Goal: Information Seeking & Learning: Learn about a topic

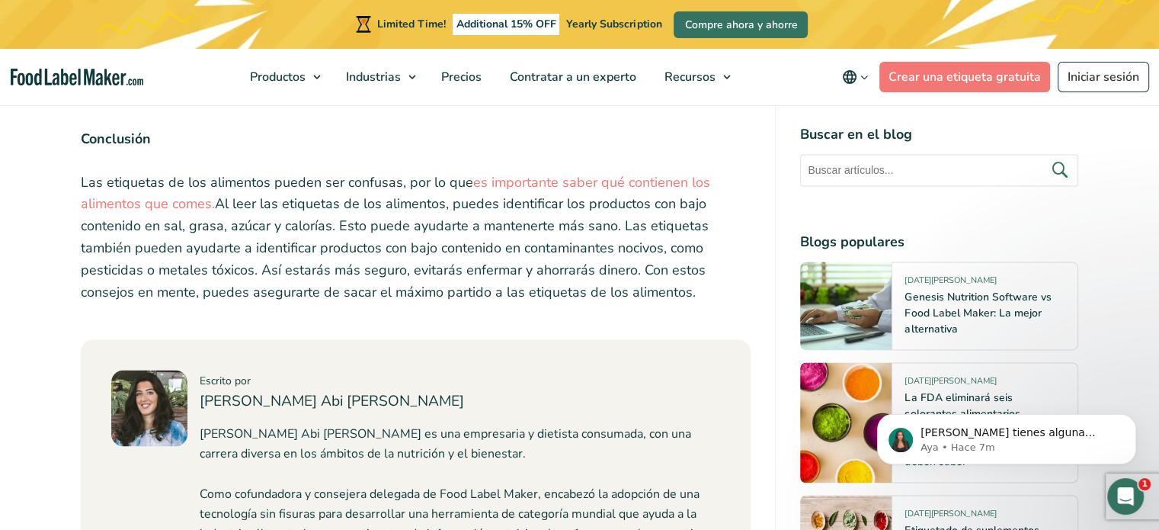
scroll to position [2287, 0]
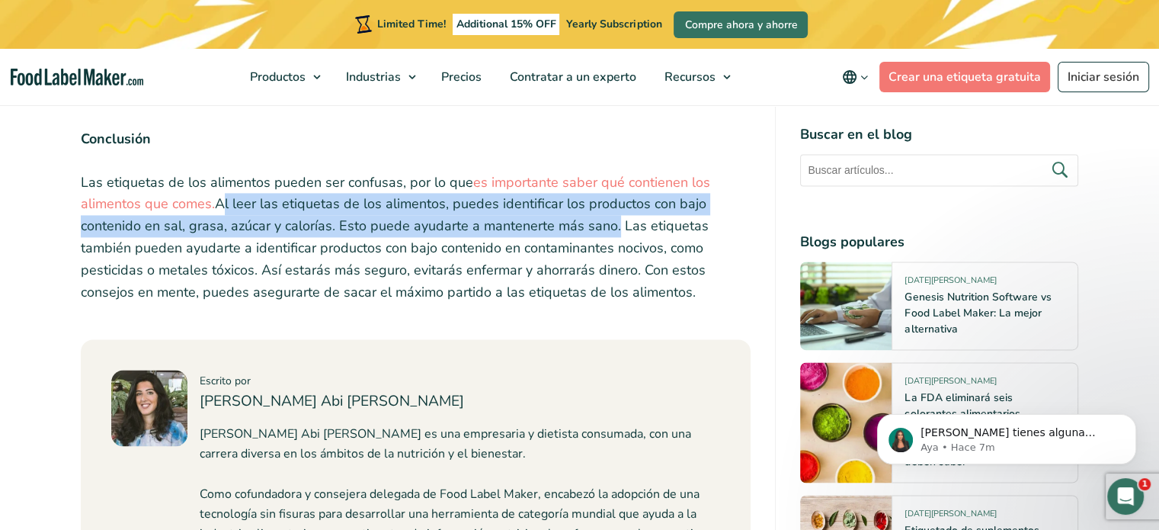
drag, startPoint x: 216, startPoint y: 165, endPoint x: 609, endPoint y: 188, distance: 393.2
click at [609, 188] on p "Las etiquetas de los alimentos pueden ser confusas, por lo que es importante sa…" at bounding box center [416, 238] width 671 height 132
copy p "Al leer las etiquetas de los alimentos, puedes identificar los productos con ba…"
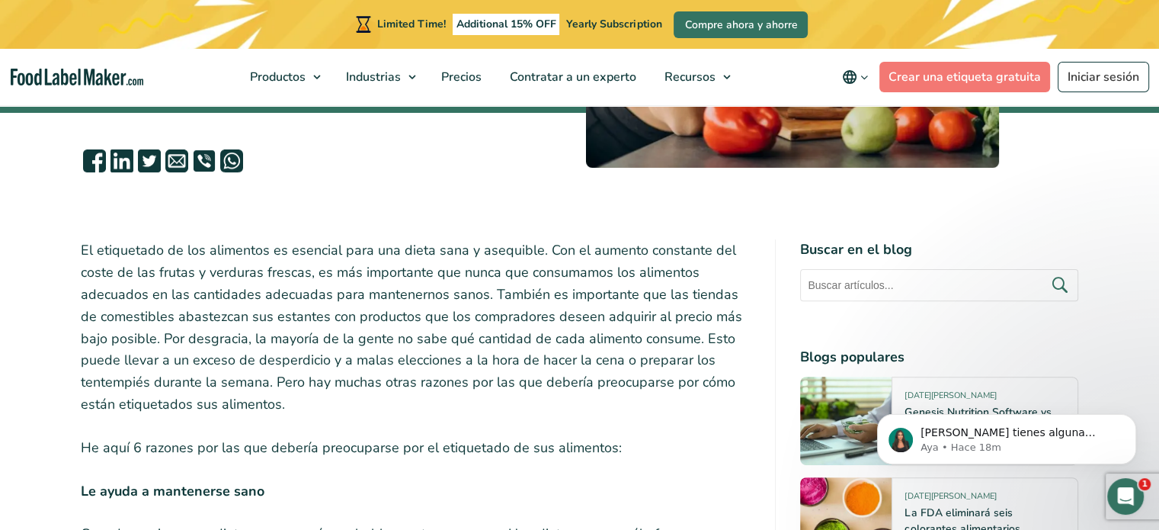
scroll to position [457, 0]
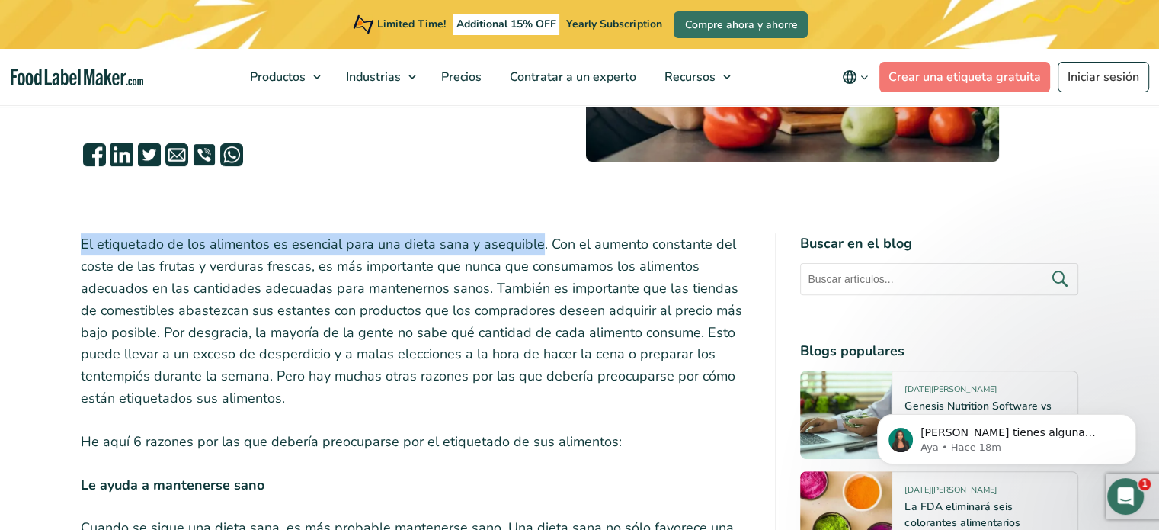
drag, startPoint x: 79, startPoint y: 244, endPoint x: 534, endPoint y: 248, distance: 455.1
click at [534, 248] on p "El etiquetado de los alimentos es esencial para una dieta sana y asequible. Con…" at bounding box center [416, 320] width 671 height 175
copy p "El etiquetado de los alimentos es esencial para una dieta sana y asequible"
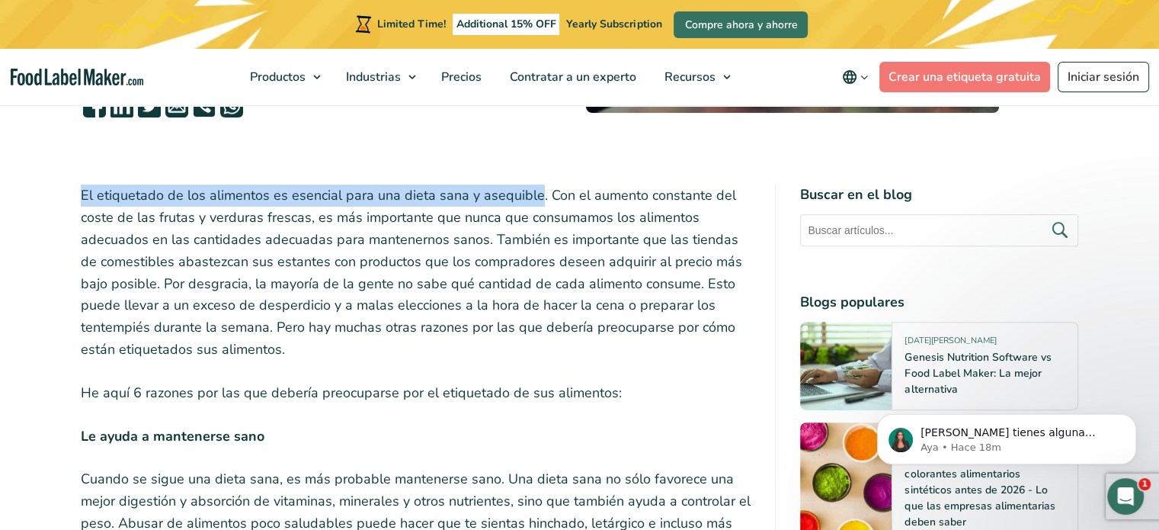
scroll to position [534, 0]
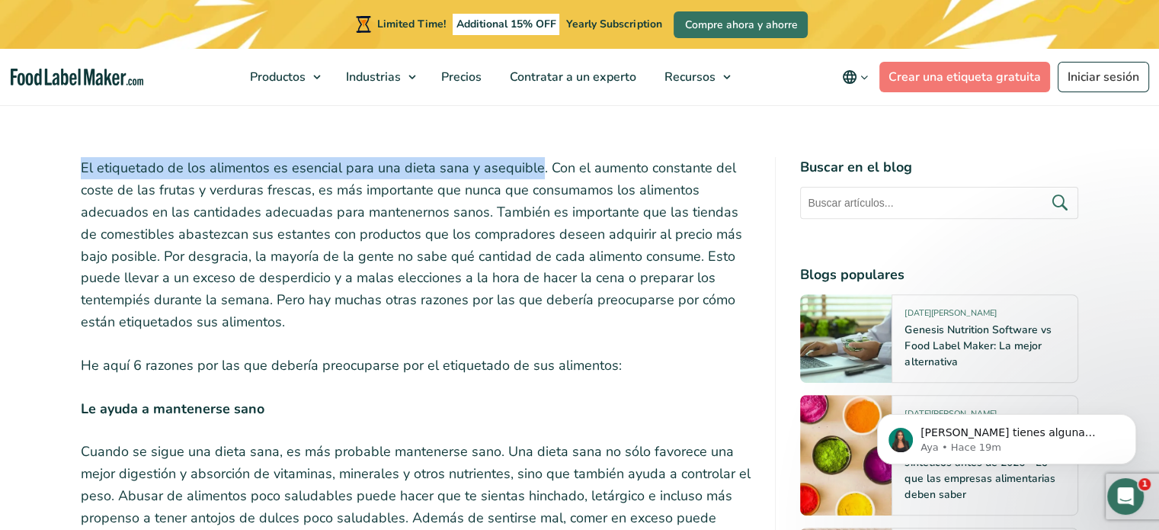
copy p "El etiquetado de los alimentos es esencial para una dieta sana y asequible"
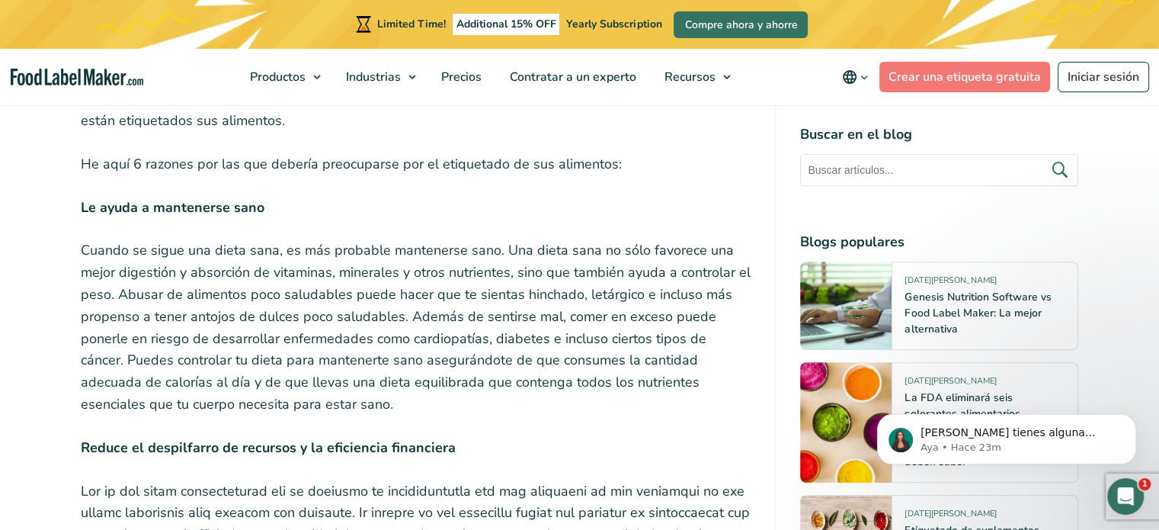
scroll to position [762, 0]
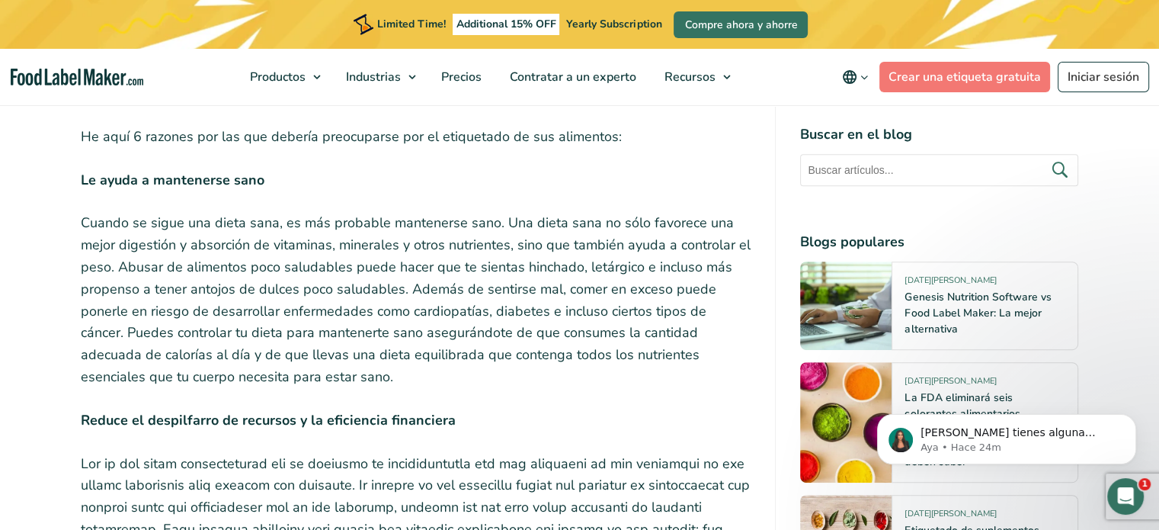
drag, startPoint x: 561, startPoint y: 290, endPoint x: 586, endPoint y: 290, distance: 25.2
click at [582, 304] on p "Cuando se sigue una dieta sana, es más probable mantenerse sano. Una dieta sana…" at bounding box center [416, 299] width 671 height 175
click at [554, 292] on p "Cuando se sigue una dieta sana, es más probable mantenerse sano. Una dieta sana…" at bounding box center [416, 299] width 671 height 175
click at [555, 290] on p "Cuando se sigue una dieta sana, es más probable mantenerse sano. Una dieta sana…" at bounding box center [416, 299] width 671 height 175
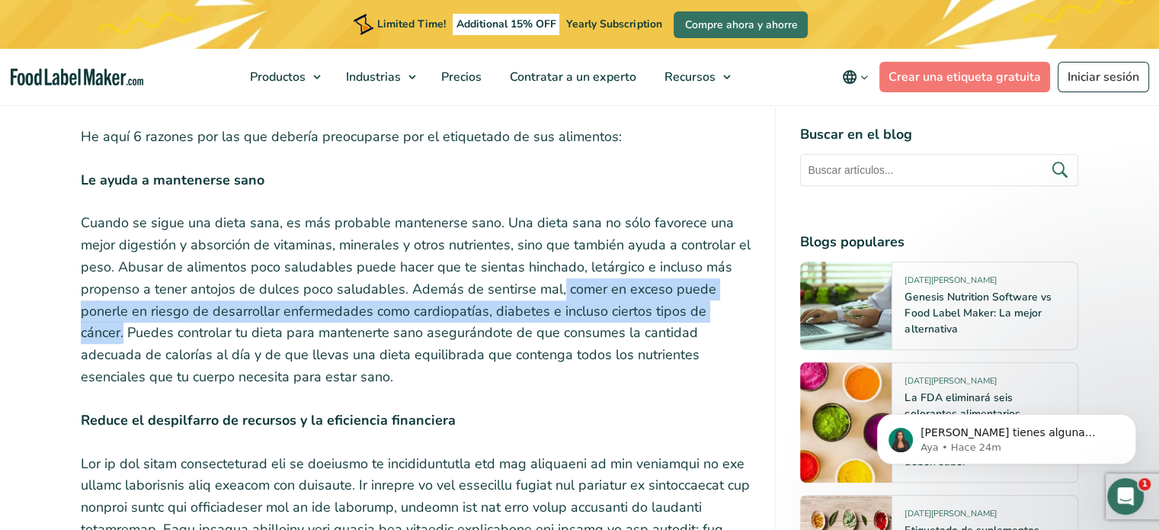
drag, startPoint x: 556, startPoint y: 289, endPoint x: 744, endPoint y: 315, distance: 190.0
click at [744, 315] on p "Cuando se sigue una dieta sana, es más probable mantenerse sano. Una dieta sana…" at bounding box center [416, 299] width 671 height 175
copy p "comer en exceso puede ponerle en riesgo de desarrollar enfermedades como cardio…"
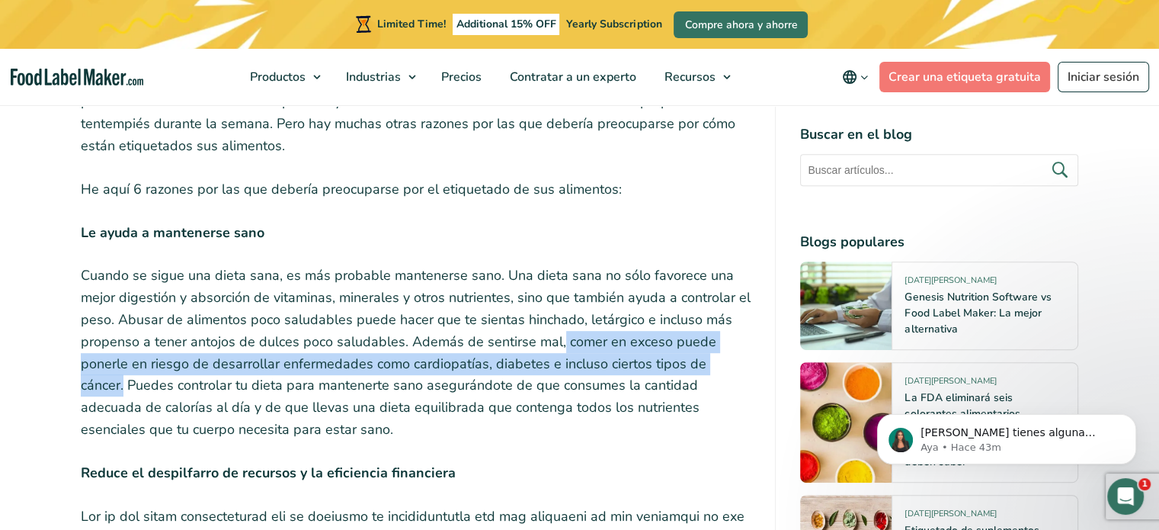
scroll to position [686, 0]
